Goal: Use online tool/utility: Use online tool/utility

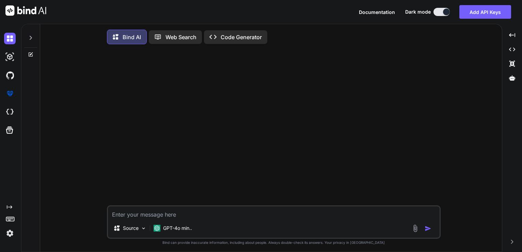
type textarea "x"
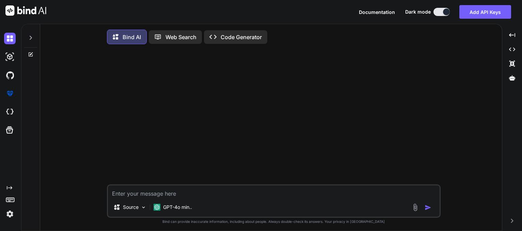
click at [210, 196] on textarea at bounding box center [274, 192] width 332 height 12
paste textarea "A comprehensive News aggregator using AI for summarization. Taking RSS feed fro…"
type textarea "A comprehensive News aggregator using AI for summarization. Taking RSS feed fro…"
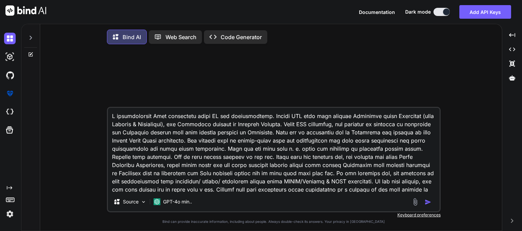
scroll to position [123, 0]
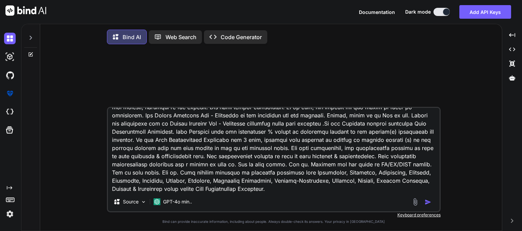
type textarea "x"
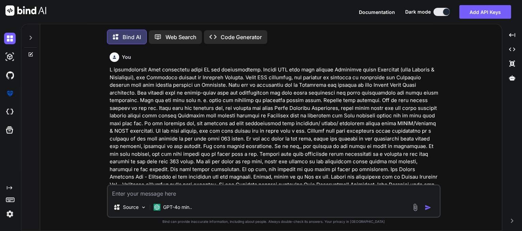
scroll to position [3, 0]
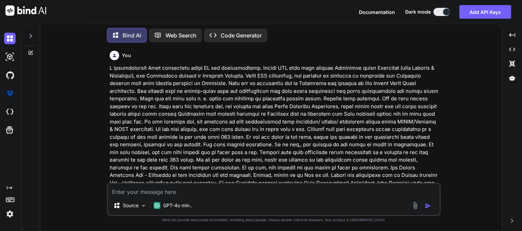
click at [429, 208] on img "button" at bounding box center [428, 206] width 7 height 7
click at [428, 208] on img "button" at bounding box center [428, 206] width 7 height 7
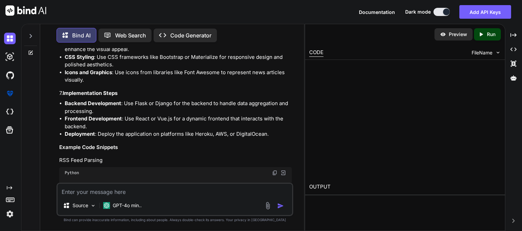
scroll to position [804, 0]
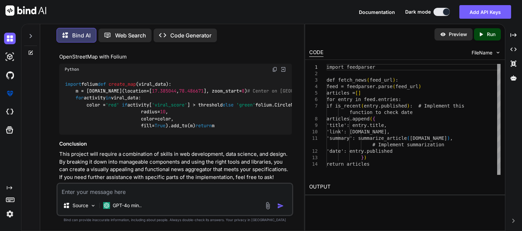
type textarea "x"
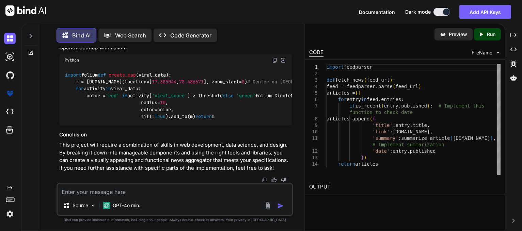
scroll to position [891, 0]
click at [151, 191] on textarea at bounding box center [175, 190] width 235 height 12
type textarea "G"
type textarea "x"
type textarea "Go"
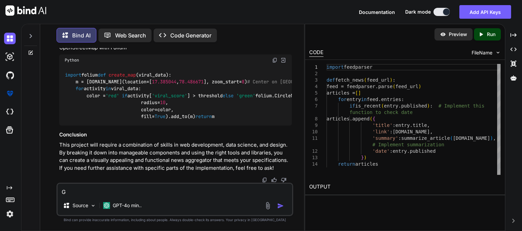
type textarea "x"
type textarea "Go"
type textarea "x"
type textarea "Go a"
type textarea "x"
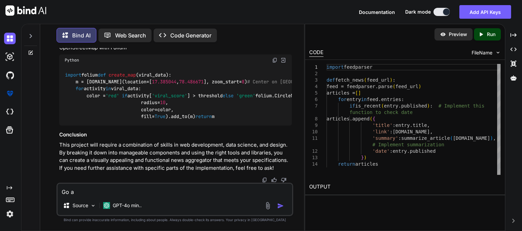
type textarea "Go ah"
type textarea "x"
type textarea "Go ahe"
type textarea "x"
type textarea "Go ahea"
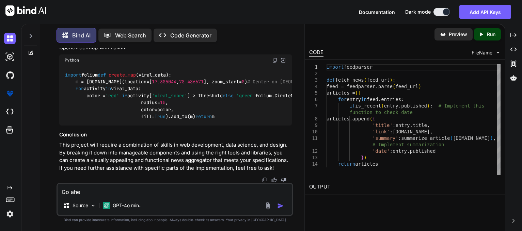
type textarea "x"
type textarea "Go ahead"
type textarea "x"
type textarea "Go ahead."
type textarea "x"
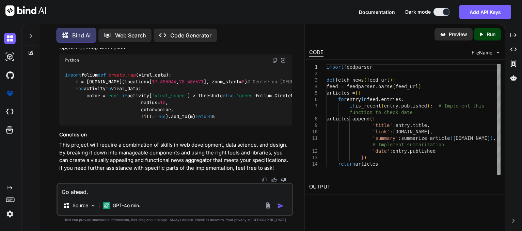
type textarea "Go ahead."
type textarea "x"
type textarea "Go ahead. N"
type textarea "x"
type textarea "Go ahead. No"
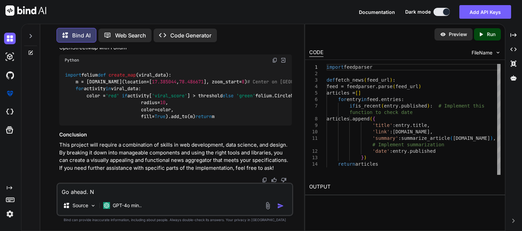
type textarea "x"
type textarea "Go ahead. Not"
type textarea "x"
type textarea "Go ahead. Noth"
type textarea "x"
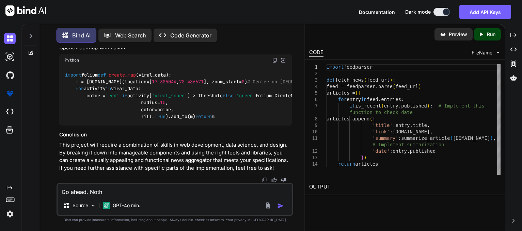
type textarea "Go ahead. Nothi"
type textarea "x"
type textarea "Go ahead. Nothin"
type textarea "x"
type textarea "Go ahead. Nothing"
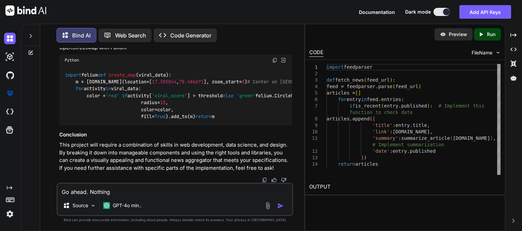
type textarea "x"
type textarea "Go ahead. Nothing"
type textarea "x"
type textarea "Go ahead. Nothing a"
type textarea "x"
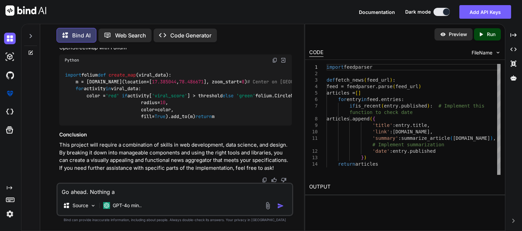
type textarea "Go ahead. Nothing at"
type textarea "x"
type textarea "Go ahead. Nothing at"
type textarea "x"
type textarea "Go ahead. Nothing at t"
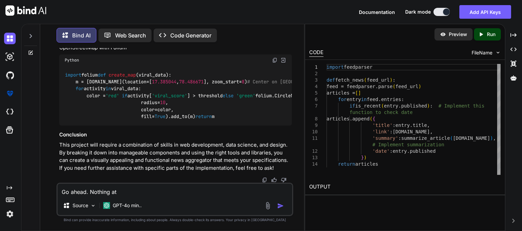
type textarea "x"
type textarea "Go ahead. Nothing at th"
type textarea "x"
type textarea "Go ahead. Nothing at the"
type textarea "x"
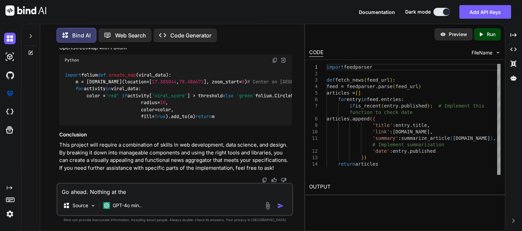
type textarea "Go ahead. Nothing at the"
type textarea "x"
type textarea "Go ahead. Nothing at the m"
type textarea "x"
type textarea "Go ahead. Nothing at the mo"
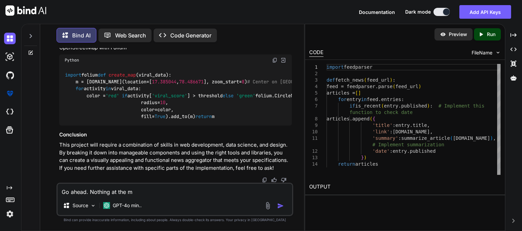
type textarea "x"
type textarea "Go ahead. Nothing at the mom"
type textarea "x"
type textarea "Go ahead. Nothing at the mome"
type textarea "x"
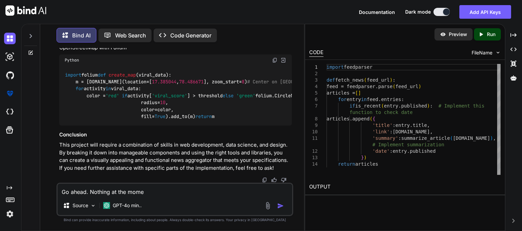
type textarea "Go ahead. Nothing at the momen"
type textarea "x"
type textarea "Go ahead. Nothing at the moment"
type textarea "x"
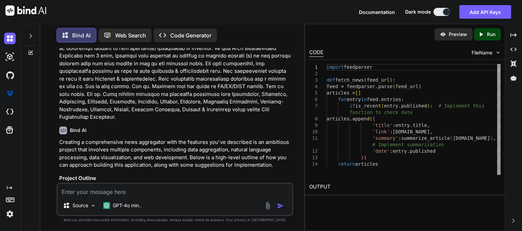
scroll to position [142, 0]
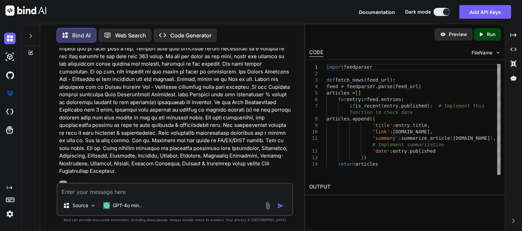
drag, startPoint x: 491, startPoint y: 34, endPoint x: 385, endPoint y: 27, distance: 105.6
click at [385, 27] on div "Preview Created with Pixso. Run" at bounding box center [405, 34] width 200 height 20
click at [486, 36] on icon "Created with Pixso." at bounding box center [482, 34] width 9 height 6
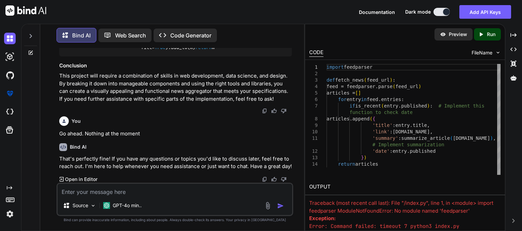
scroll to position [960, 0]
click at [515, 48] on icon "Created with Pixso." at bounding box center [514, 49] width 6 height 6
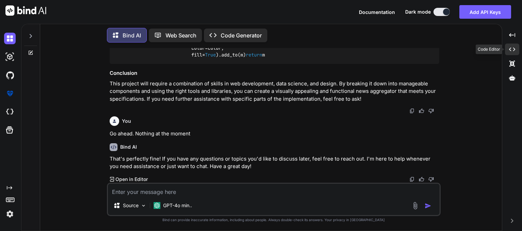
scroll to position [773, 0]
click at [515, 49] on icon "Created with Pixso." at bounding box center [512, 49] width 6 height 6
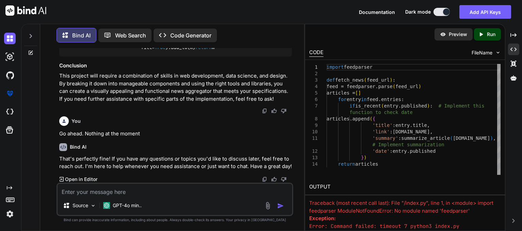
drag, startPoint x: 456, startPoint y: 55, endPoint x: 428, endPoint y: 50, distance: 28.6
click at [428, 50] on div "CODE FileName" at bounding box center [405, 52] width 200 height 15
click at [515, 69] on div "Created with Pixso." at bounding box center [513, 64] width 11 height 12
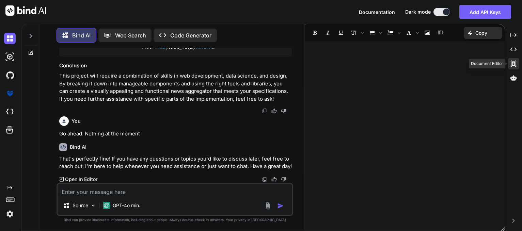
click at [517, 64] on icon "Created with Pixso." at bounding box center [514, 64] width 6 height 6
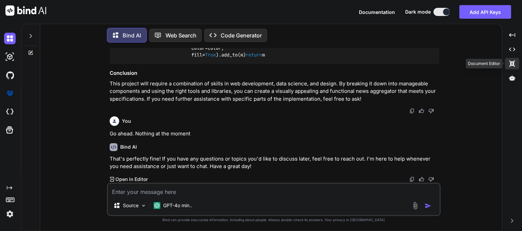
scroll to position [773, 0]
drag, startPoint x: 515, startPoint y: 63, endPoint x: 455, endPoint y: 39, distance: 64.4
click at [455, 39] on div "Bind AI Web Search Created with Pixso. Code Generator You Bind AI Creating a co…" at bounding box center [271, 128] width 501 height 208
click at [512, 62] on icon at bounding box center [512, 64] width 5 height 6
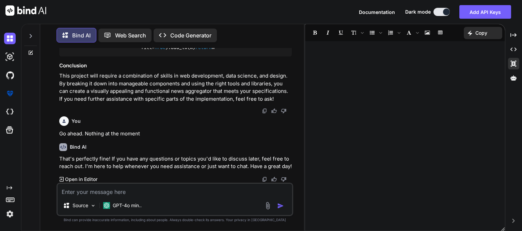
scroll to position [960, 0]
click at [10, 190] on icon "Created with Pixso." at bounding box center [9, 187] width 5 height 5
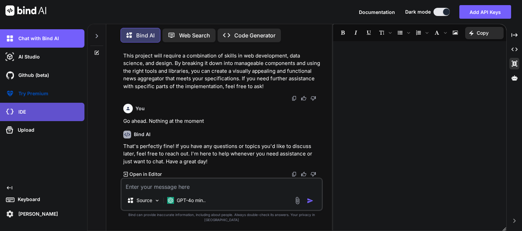
click at [23, 117] on div "IDE" at bounding box center [44, 112] width 80 height 12
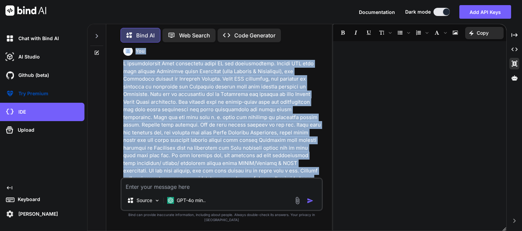
scroll to position [0, 0]
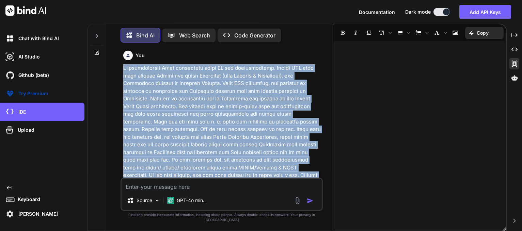
drag, startPoint x: 213, startPoint y: 134, endPoint x: 122, endPoint y: 70, distance: 111.8
click at [122, 70] on div "You Bind AI Creating a comprehensive news aggregator with the features you've d…" at bounding box center [222, 139] width 202 height 183
copy p "A comprehensive News aggregator using AI for summarization. Taking RSS feed fro…"
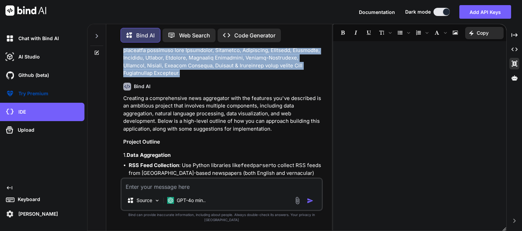
scroll to position [327, 0]
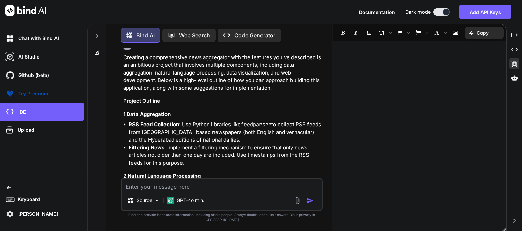
click at [205, 111] on h4 "1. Data Aggregation" at bounding box center [222, 115] width 198 height 8
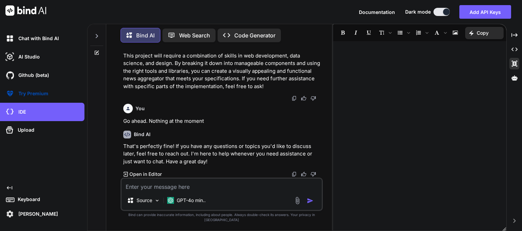
scroll to position [981, 0]
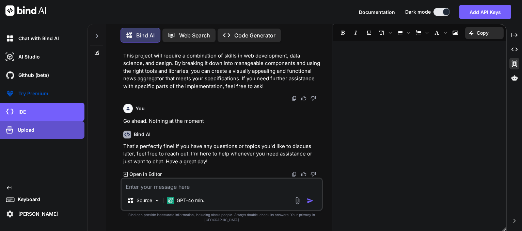
click at [26, 130] on p "Upload" at bounding box center [24, 130] width 19 height 7
type textarea "x"
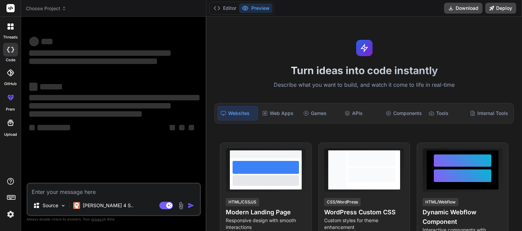
type textarea "x"
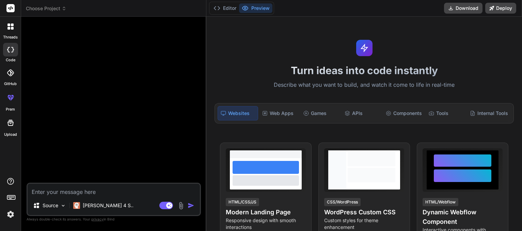
click at [295, 87] on p "Describe what you want to build, and watch it come to life in real-time" at bounding box center [365, 85] width 308 height 9
click at [60, 193] on textarea at bounding box center [114, 190] width 172 height 12
paste textarea "A comprehensive News aggregator using AI for summarization. Taking RSS feed fro…"
type textarea "A comprehensive News aggregator using AI for summarization. Taking RSS feed fro…"
type textarea "x"
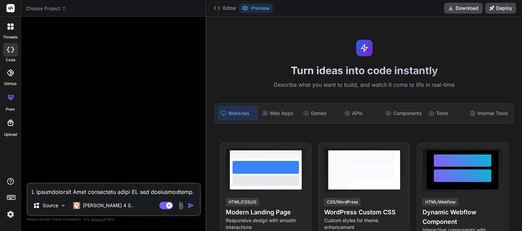
scroll to position [336, 0]
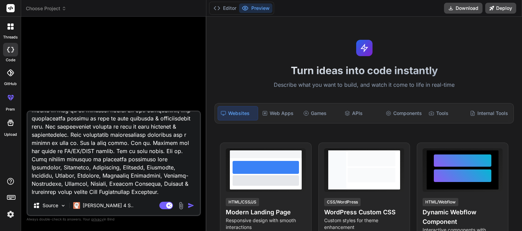
type textarea "A comprehensive News aggregator using AI for summarization. Taking RSS feed fro…"
click at [192, 208] on img "button" at bounding box center [191, 205] width 7 height 7
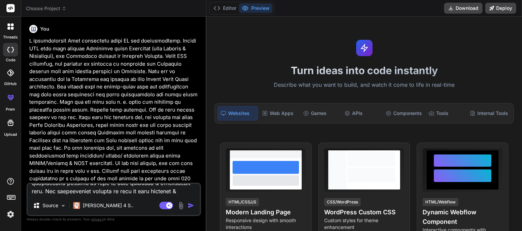
scroll to position [0, 0]
click at [189, 206] on img "button" at bounding box center [191, 205] width 7 height 7
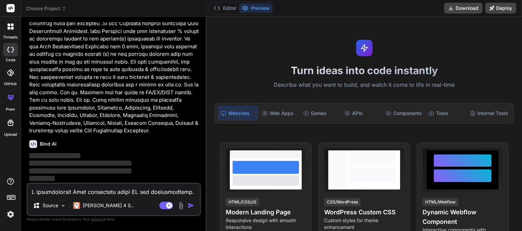
scroll to position [247, 0]
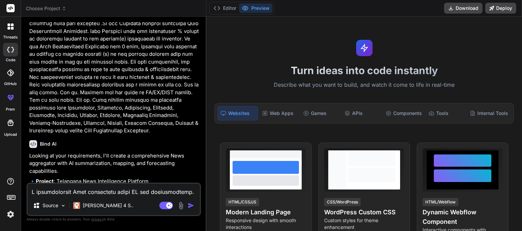
type textarea "x"
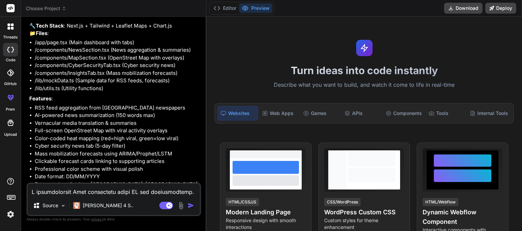
scroll to position [444, 0]
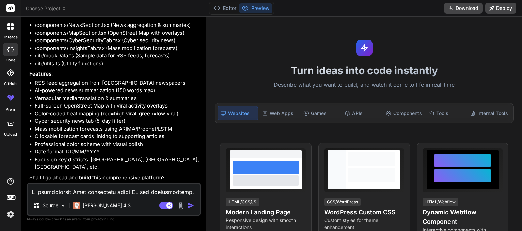
click at [119, 195] on textarea at bounding box center [114, 190] width 172 height 12
type textarea "G"
type textarea "x"
type textarea "Gp"
type textarea "x"
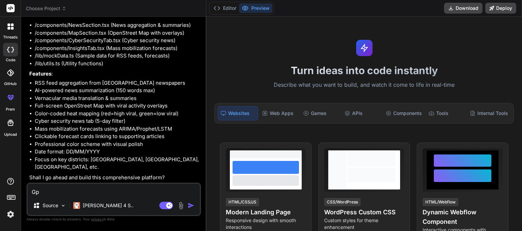
type textarea "Gp"
type textarea "x"
type textarea "Gp a"
type textarea "x"
type textarea "Gp aj"
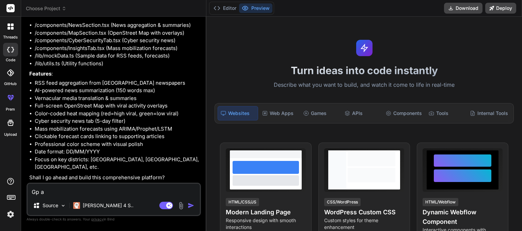
type textarea "x"
type textarea "Gp aje"
type textarea "x"
type textarea "Gp ajea"
type textarea "x"
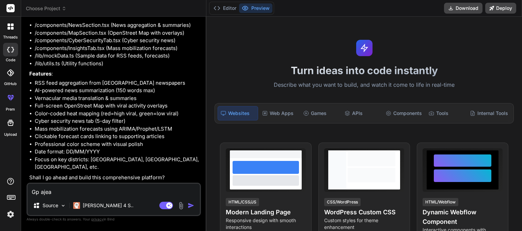
type textarea "Gp aje"
type textarea "x"
type textarea "Gp aj"
type textarea "x"
type textarea "Gp a"
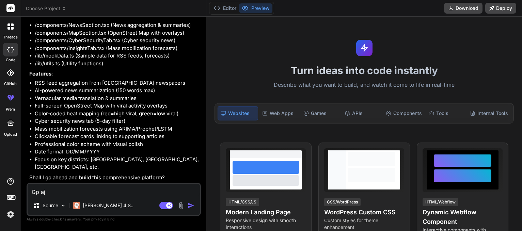
type textarea "x"
type textarea "Gp ah"
type textarea "x"
type textarea "Gp ahe"
type textarea "x"
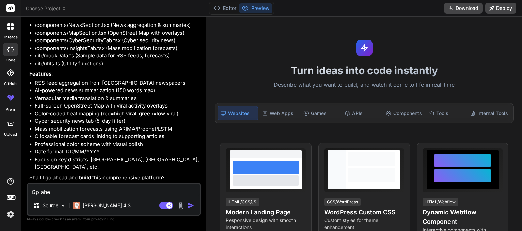
type textarea "Gp ahea"
type textarea "x"
type textarea "Gp ahead"
type textarea "x"
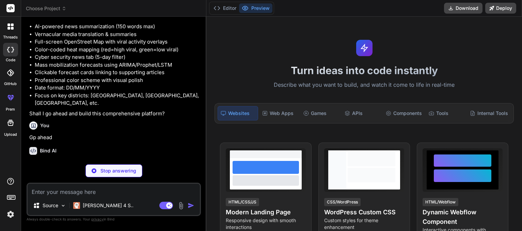
scroll to position [514, 0]
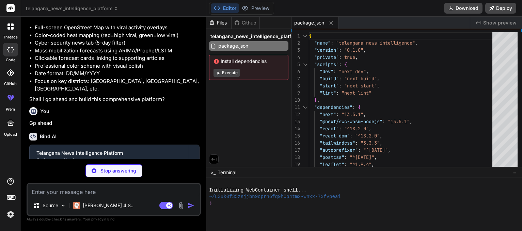
type textarea "x"
type textarea "module.exports = nextConfig"
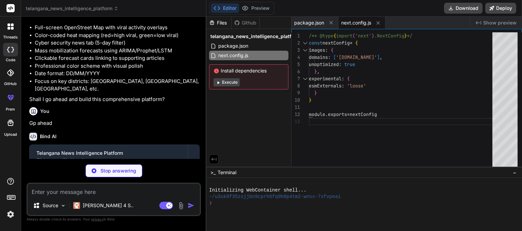
type textarea "x"
type textarea "}"
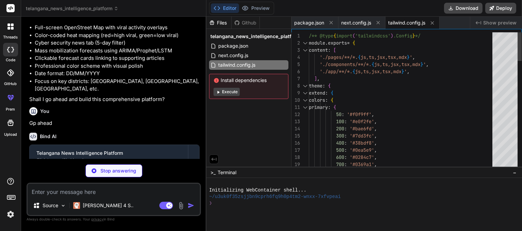
type textarea "x"
type textarea "module.exports = { plugins: { tailwindcss: {}, autoprefixer: {}, }, }"
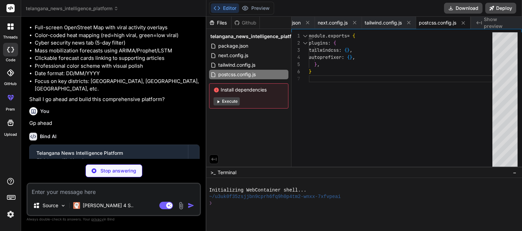
type textarea "x"
type textarea ""paths": { "@/*": ["./*"] } }, "include": ["next-env.d.ts", "**/*.ts", "**/*.ts…"
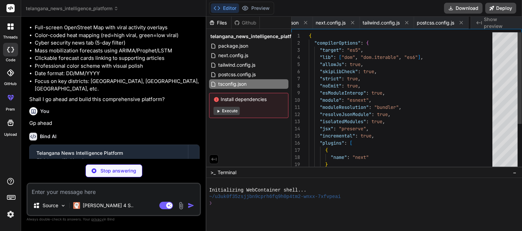
scroll to position [0, 72]
type textarea "x"
type textarea "animation: shimmer 1.5s ease-in-out infinite; background: linear-gradient(to ri…"
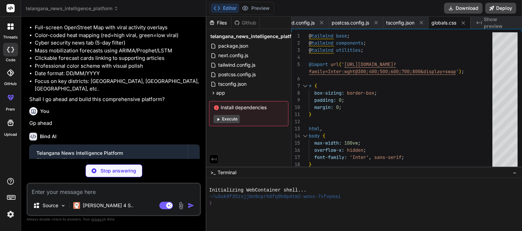
type textarea "x"
type textarea ") }"
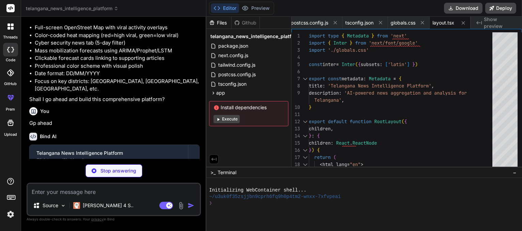
type textarea "x"
type textarea "export function truncateText(text: string, maxLength: number): string { if (tex…"
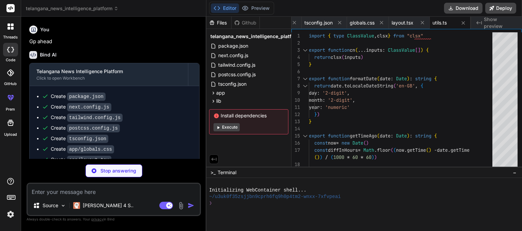
scroll to position [636, 0]
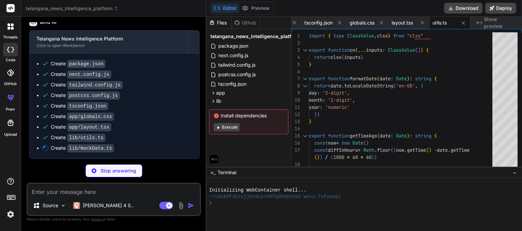
type textarea "x"
type textarea "'Jagtial', '[GEOGRAPHIC_DATA]' ]"
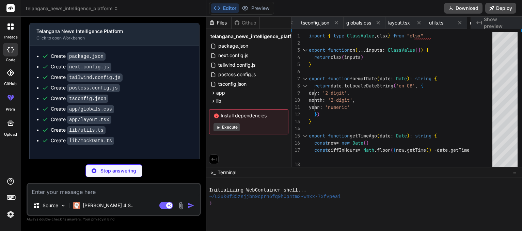
type textarea "x"
type textarea ")} </div> ) }"
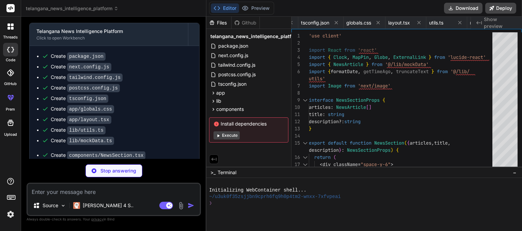
scroll to position [0, 296]
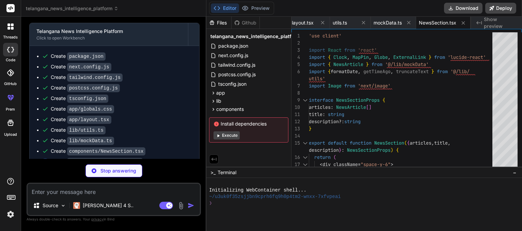
type textarea "x"
type textarea "</Popup> </CircleMarker> ))} </MapContainer> </div> ) }"
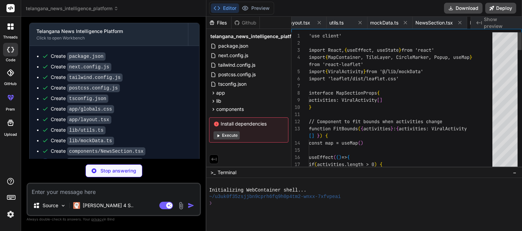
scroll to position [0, 348]
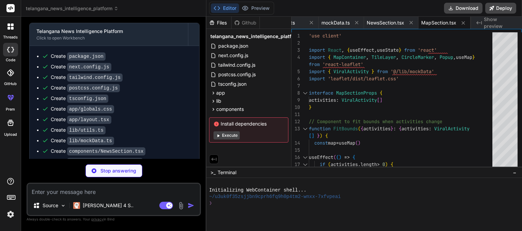
type textarea "x"
type textarea "))} </div> </div> </div> ) }"
type textarea "x"
type textarea "</p> </div> </div> </footer> </div> ) }"
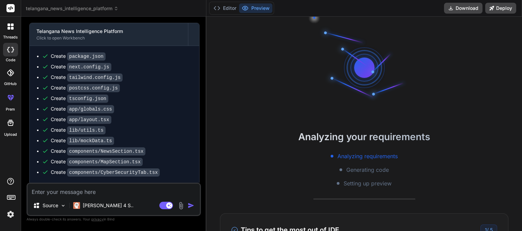
type textarea "x"
click at [109, 195] on textarea at bounding box center [114, 190] width 172 height 12
type textarea "D"
type textarea "x"
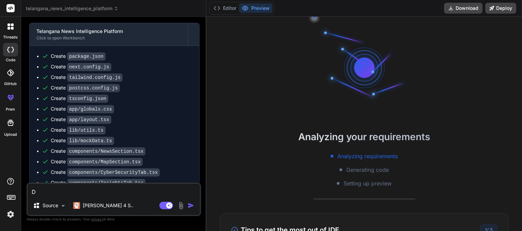
type textarea "Do"
type textarea "x"
type textarea "Do"
type textarea "x"
type textarea "Do n"
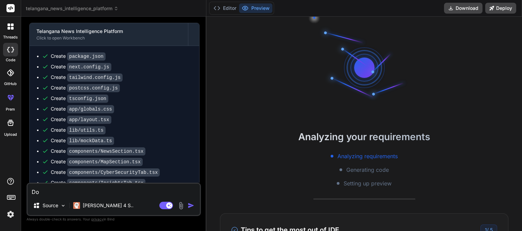
type textarea "x"
type textarea "Do no"
type textarea "x"
type textarea "Do not"
type textarea "x"
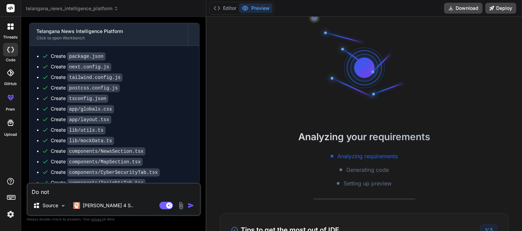
type textarea "Do not"
type textarea "x"
type textarea "Do not u"
type textarea "x"
type textarea "Do not us"
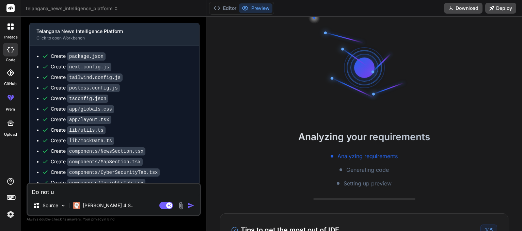
type textarea "x"
type textarea "Do not use"
type textarea "x"
type textarea "Do not use"
type textarea "x"
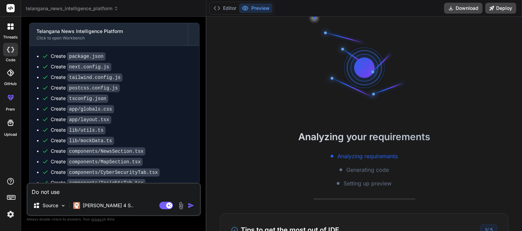
type textarea "Do not use m"
type textarea "x"
type textarea "Do not use mo"
type textarea "x"
type textarea "Do not use moc"
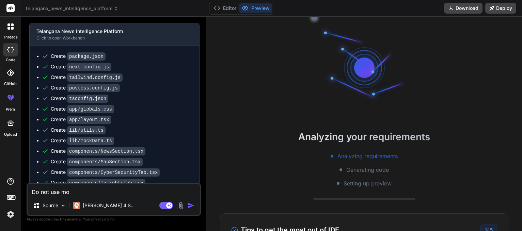
type textarea "x"
type textarea "Do not use mock"
type textarea "x"
type textarea "Do not use mock"
type textarea "x"
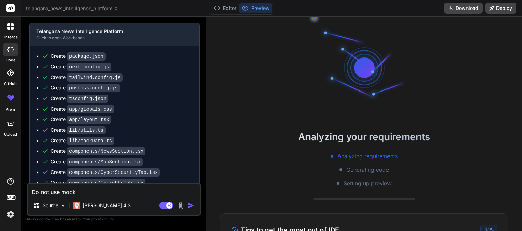
type textarea "Do not use mock d"
type textarea "x"
type textarea "Do not use mock dd"
type textarea "x"
type textarea "Do not use mock dda"
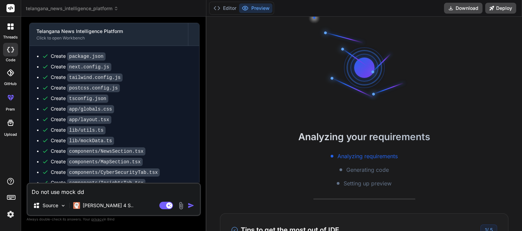
type textarea "x"
type textarea "Do not use mock ddat"
type textarea "x"
type textarea "Do not use mock ddata"
type textarea "x"
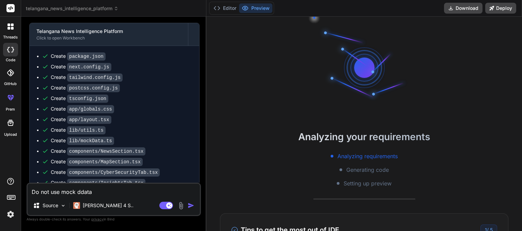
type textarea "Do not use mock ddat"
type textarea "x"
type textarea "Do not use mock dda"
type textarea "x"
type textarea "Do not use mock dd"
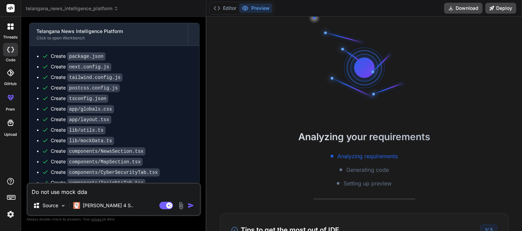
type textarea "x"
type textarea "Do not use mock d"
type textarea "x"
type textarea "Do not use mock da"
type textarea "x"
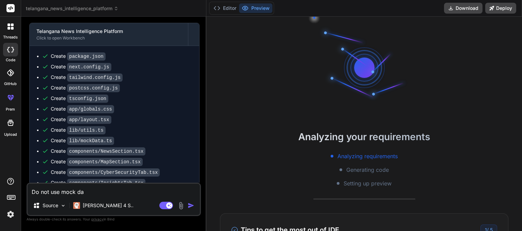
type textarea "Do not use mock dat"
type textarea "x"
type textarea "Do not use mock data"
type textarea "x"
type textarea "Do not use mock data"
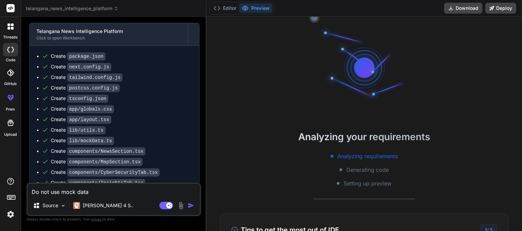
type textarea "x"
type textarea "Do not use mock data a"
type textarea "x"
type textarea "Do not use mock data an"
type textarea "x"
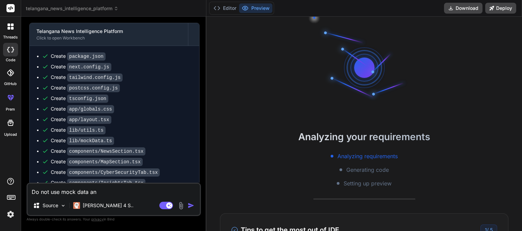
type textarea "Do not use mock data any"
type textarea "x"
type textarea "Do not use mock data anyw"
type textarea "x"
type textarea "Do not use mock data anywh"
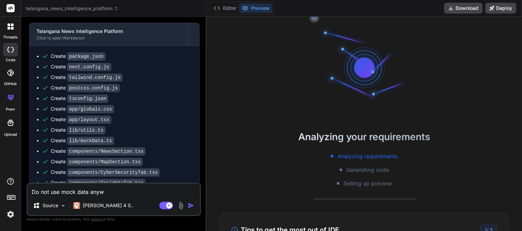
type textarea "x"
type textarea "Do not use mock data anywhe"
type textarea "x"
type textarea "Do not use mock data anywher"
type textarea "x"
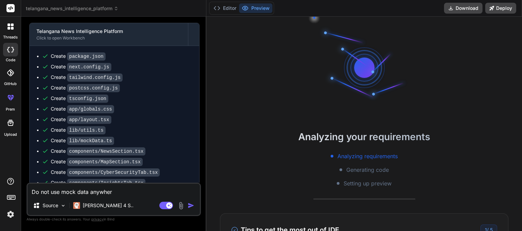
type textarea "Do not use mock data anywhere"
type textarea "x"
type textarea "Do not use mock data anywhere."
type textarea "x"
type textarea "Do not use mock data anywhere."
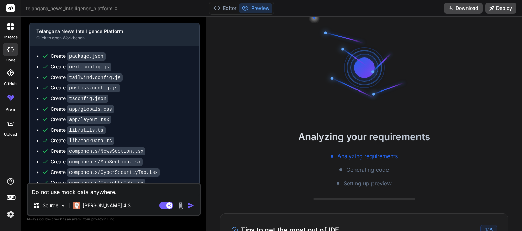
type textarea "x"
type textarea "Do not use mock data anywhere. I"
type textarea "x"
type textarea "Do not use mock data anywhere. I"
type textarea "x"
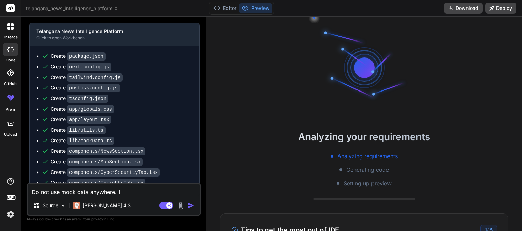
type textarea "Do not use mock data anywhere. I a"
type textarea "x"
type textarea "Do not use mock data anywhere. I am"
type textarea "x"
type textarea "Do not use mock data anywhere. I am"
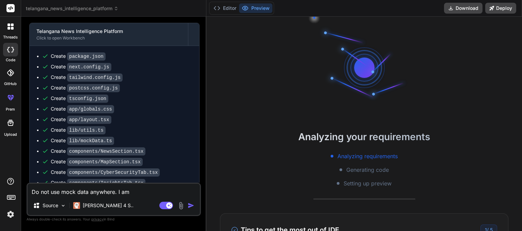
type textarea "x"
type textarea "Do not use mock data anywhere. I am g"
type textarea "x"
type textarea "Do not use mock data anywhere. I am gi"
type textarea "x"
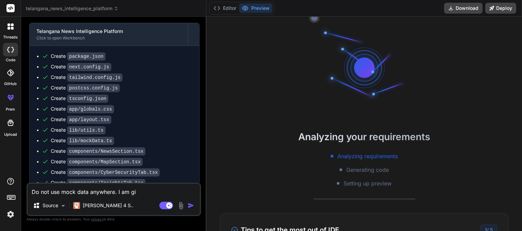
type textarea "Do not use mock data anywhere. I am giv"
type textarea "x"
type textarea "Do not use mock data anywhere. I am givi"
type textarea "x"
type textarea "Do not use mock data anywhere. I am givin"
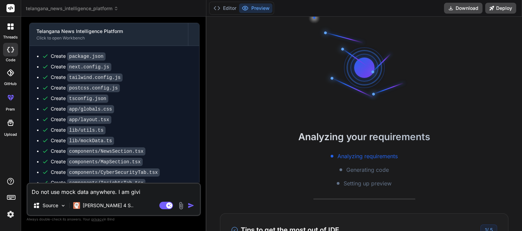
type textarea "x"
type textarea "Do not use mock data anywhere. I am giving"
type textarea "x"
type textarea "Do not use mock data anywhere. I am giving"
type textarea "x"
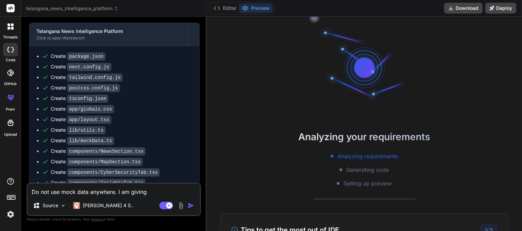
type textarea "Do not use mock data anywhere. I am giving y"
type textarea "x"
type textarea "Do not use mock data anywhere. I am giving yo"
type textarea "x"
type textarea "Do not use mock data anywhere. I am giving you"
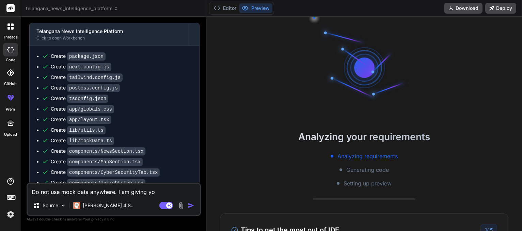
type textarea "x"
type textarea "Do not use mock data anywhere. I am giving you"
type textarea "x"
type textarea "Do not use mock data anywhere. I am giving you a"
type textarea "x"
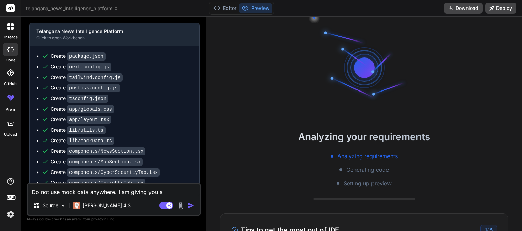
type textarea "Do not use mock data anywhere. I am giving you a"
type textarea "x"
type textarea "Do not use mock data anywhere. I am giving you a l"
type textarea "x"
type textarea "Do not use mock data anywhere. I am giving you a li"
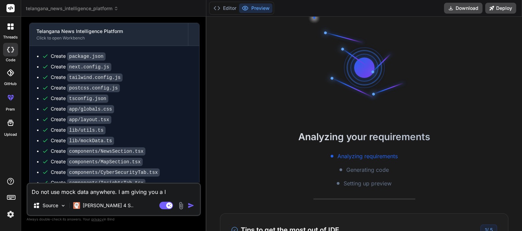
type textarea "x"
type textarea "Do not use mock data anywhere. I am giving you a lis"
type textarea "x"
type textarea "Do not use mock data anywhere. I am giving you a list"
type textarea "x"
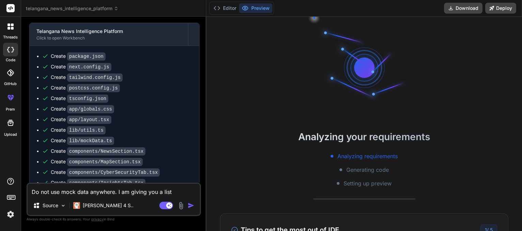
type textarea "Do not use mock data anywhere. I am giving you a list"
type textarea "x"
type textarea "Do not use mock data anywhere. I am giving you a list o"
type textarea "x"
type textarea "Do not use mock data anywhere. I am giving you a list of"
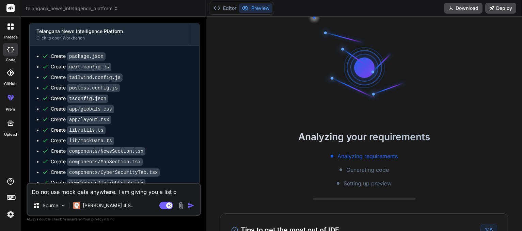
type textarea "x"
type textarea "Do not use mock data anywhere. I am giving you a list of"
type textarea "x"
type textarea "Do not use mock data anywhere. I am giving you a list of r"
type textarea "x"
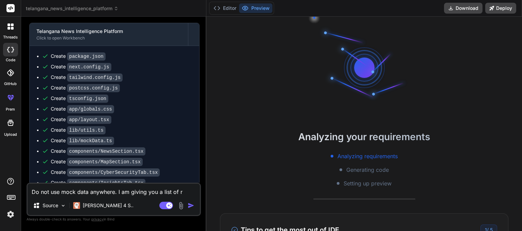
type textarea "Do not use mock data anywhere. I am giving you a list of rr"
type textarea "x"
type textarea "Do not use mock data anywhere. I am giving you a list of rrs"
type textarea "x"
type textarea "Do not use mock data anywhere. I am giving you a list of rr"
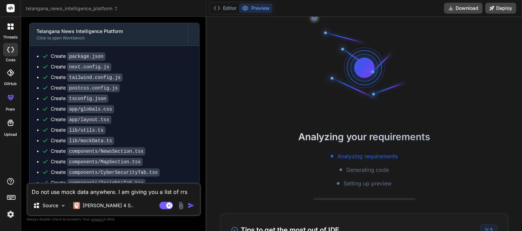
type textarea "x"
type textarea "Do not use mock data anywhere. I am giving you a list of r"
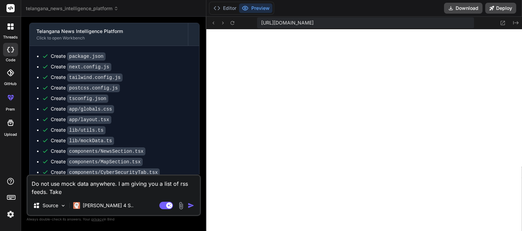
scroll to position [265, 0]
paste textarea "For real-time data, access the rss feeds of [DOMAIN_NAME]/feed [DOMAIN_NAME][UR…"
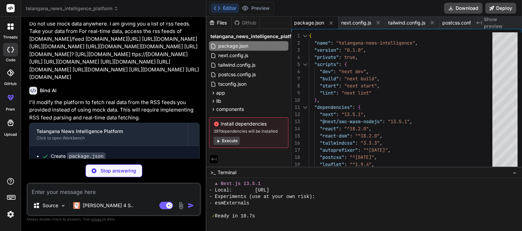
scroll to position [278, 0]
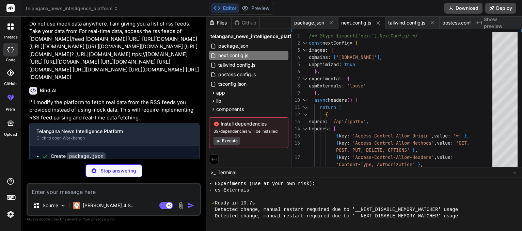
click at [231, 142] on button "Execute" at bounding box center [227, 141] width 26 height 8
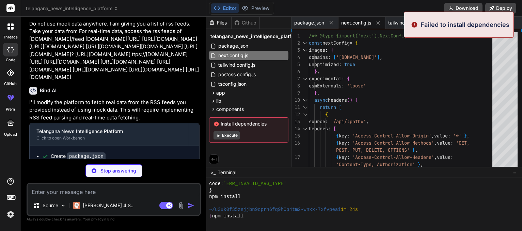
scroll to position [1204, 0]
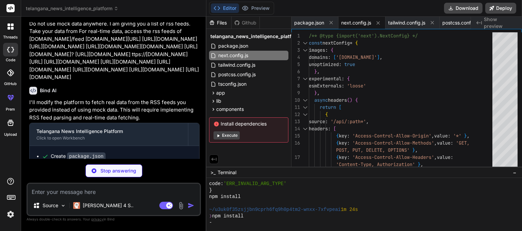
click at [232, 137] on button "Execute" at bounding box center [227, 136] width 26 height 8
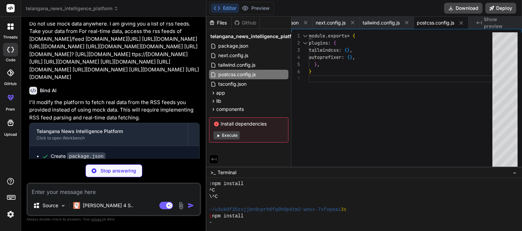
scroll to position [0, 72]
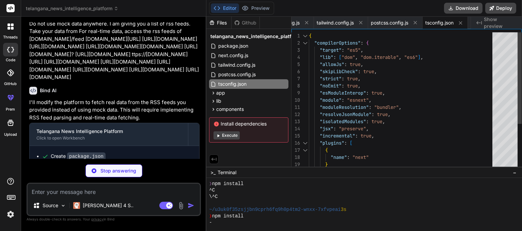
click at [232, 137] on button "Execute" at bounding box center [227, 136] width 26 height 8
click at [260, 10] on button "Preview" at bounding box center [255, 8] width 33 height 10
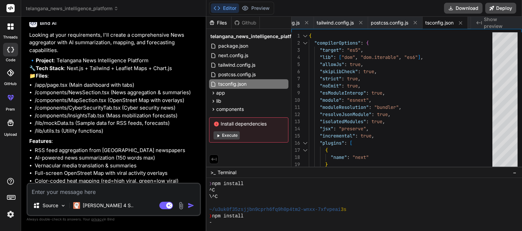
scroll to position [354, 0]
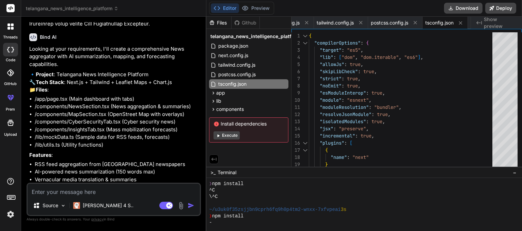
click at [231, 135] on button "Execute" at bounding box center [227, 136] width 26 height 8
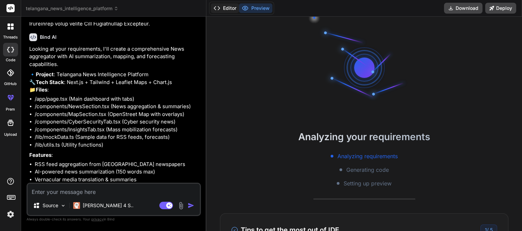
click at [228, 9] on button "Editor" at bounding box center [225, 8] width 28 height 10
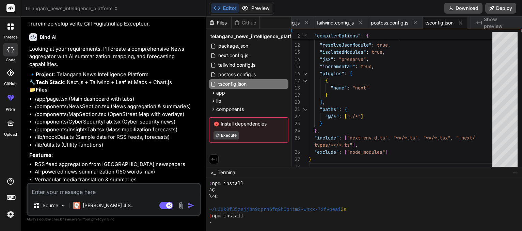
drag, startPoint x: 262, startPoint y: 9, endPoint x: 256, endPoint y: 9, distance: 6.1
click at [256, 9] on button "Preview" at bounding box center [255, 8] width 33 height 10
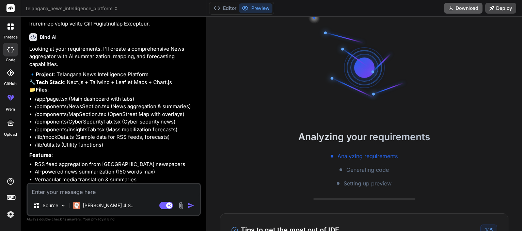
click at [464, 8] on button "Download" at bounding box center [463, 8] width 39 height 11
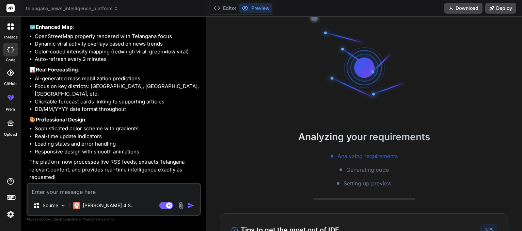
scroll to position [1411, 0]
